Goal: Check status

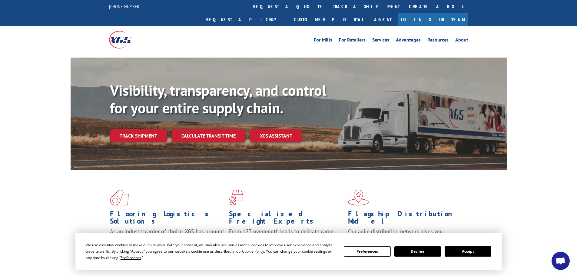
click at [328, 8] on link "track a shipment" at bounding box center [366, 6] width 76 height 13
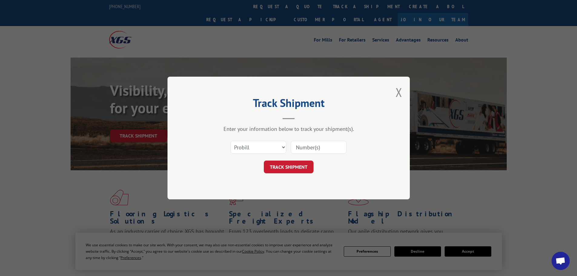
click at [320, 145] on input at bounding box center [319, 147] width 56 height 13
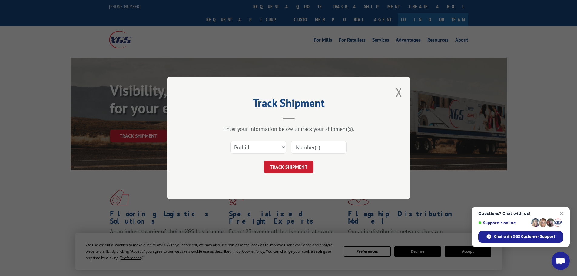
paste input "6024160"
type input "6024160"
click at [275, 147] on select "Select category... Probill BOL PO" at bounding box center [258, 147] width 56 height 13
select select "bol"
click at [230, 141] on select "Select category... Probill BOL PO" at bounding box center [258, 147] width 56 height 13
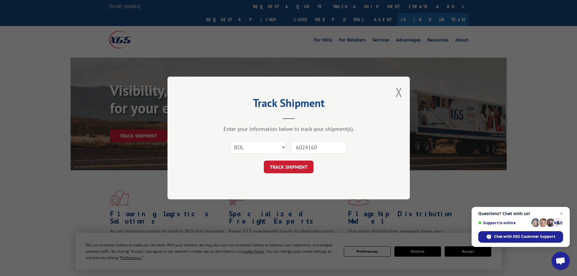
click at [288, 166] on button "TRACK SHIPMENT" at bounding box center [289, 166] width 50 height 13
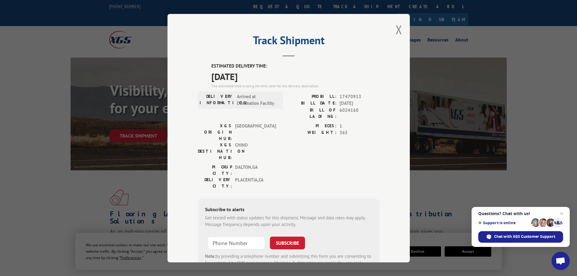
drag, startPoint x: 209, startPoint y: 65, endPoint x: 262, endPoint y: 78, distance: 54.6
click at [262, 78] on div "ESTIMATED DELIVERY TIME: [DATE] The estimated time is using the time zone for t…" at bounding box center [289, 172] width 182 height 218
copy div "ESTIMATED DELIVERY TIME: [DATE]"
